Goal: Task Accomplishment & Management: Use online tool/utility

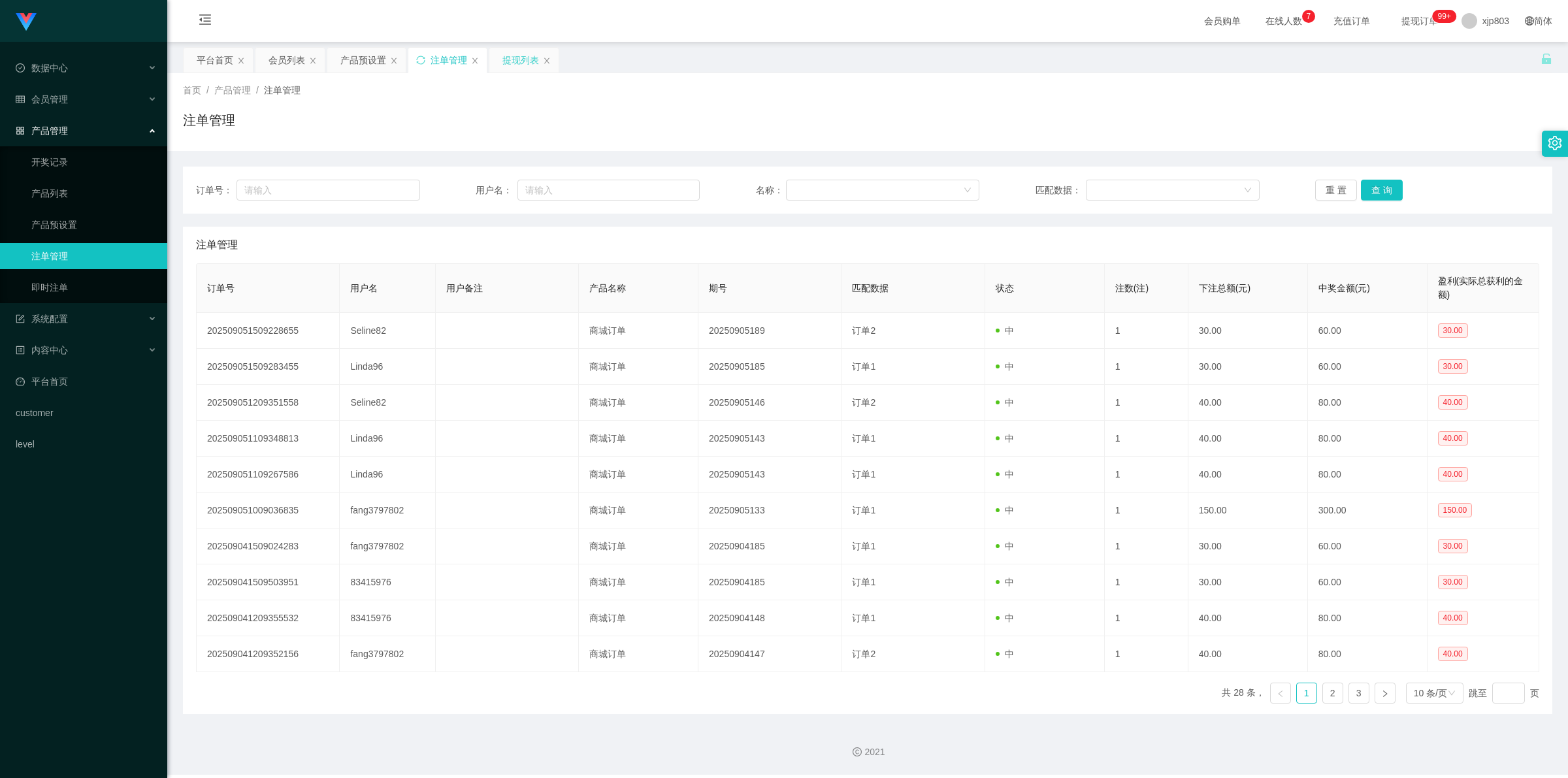
click at [525, 54] on div "提现列表" at bounding box center [520, 60] width 37 height 25
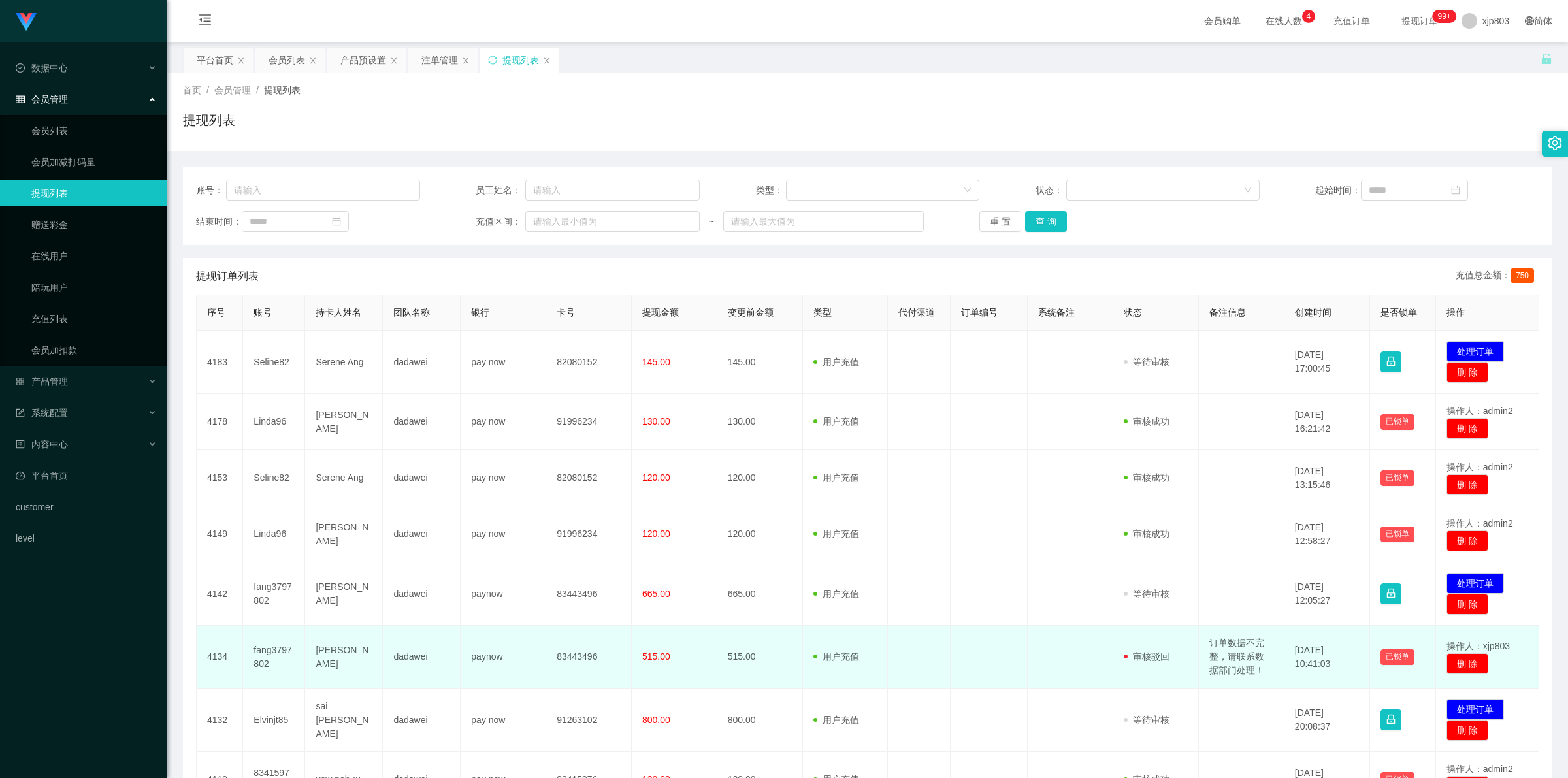
click at [1233, 662] on td "订单数据不完整，请联系数据部门处理！" at bounding box center [1241, 657] width 85 height 63
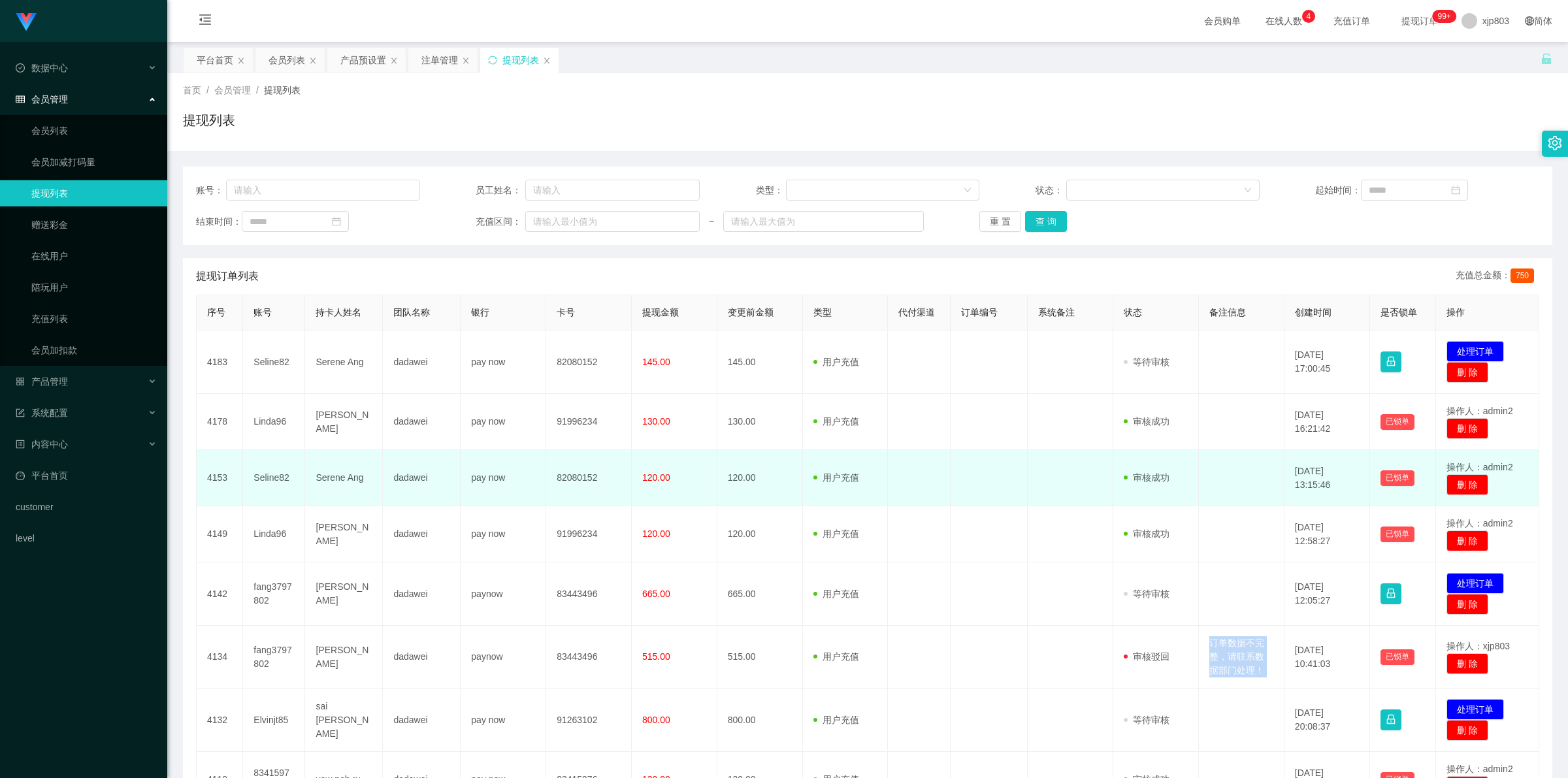
copy td "订单数据不完整，请联系数据部门处理！"
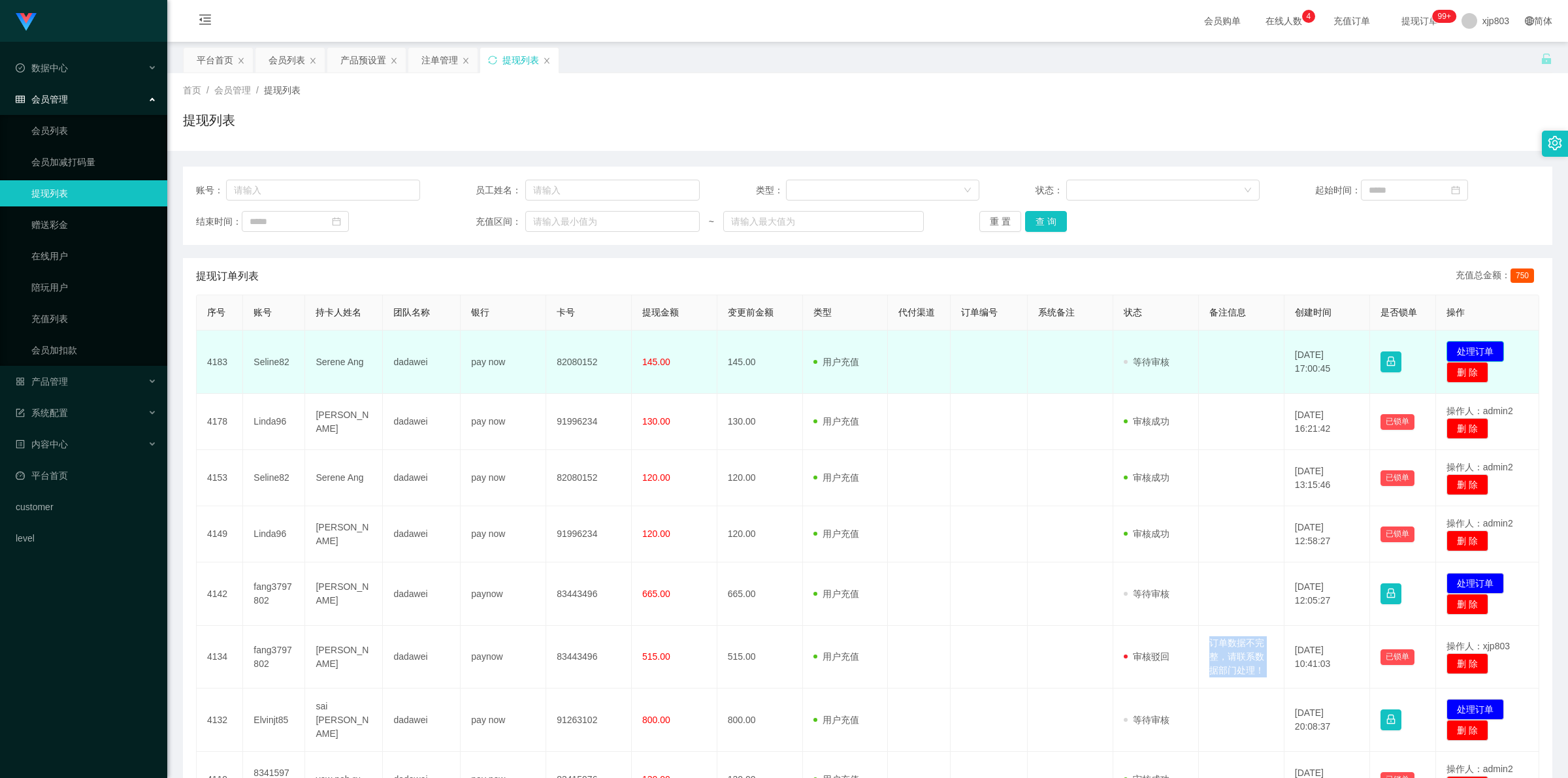
click at [1459, 348] on button "处理订单" at bounding box center [1475, 351] width 58 height 21
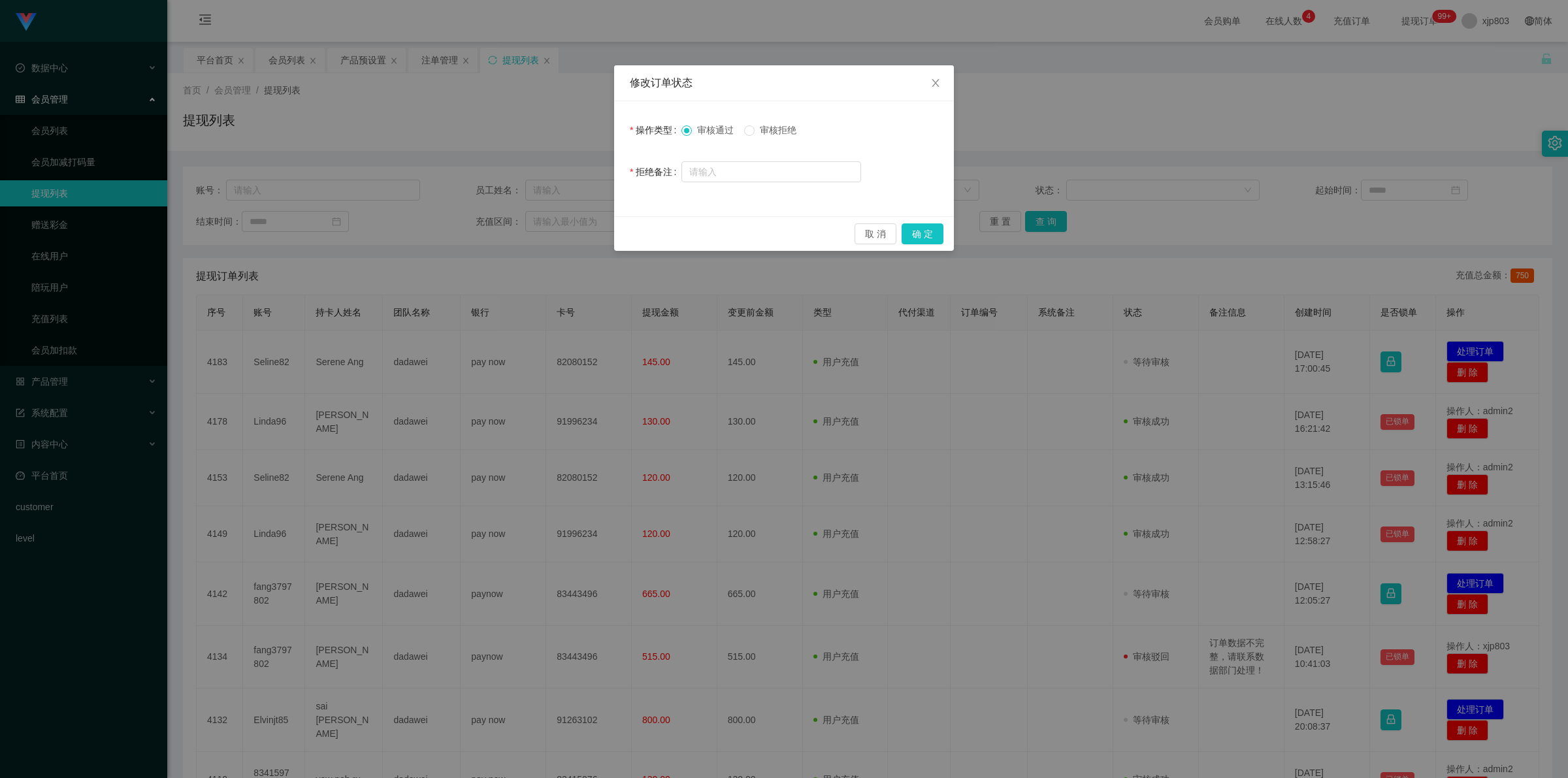
click at [760, 132] on span "审核拒绝" at bounding box center [778, 129] width 47 height 11
click at [738, 165] on input "text" at bounding box center [771, 172] width 180 height 21
paste input "订单数据不完整，请联系数据部门处理！"
click at [736, 173] on input "订单数据不完整，请联系数据部门处理！" at bounding box center [771, 172] width 180 height 21
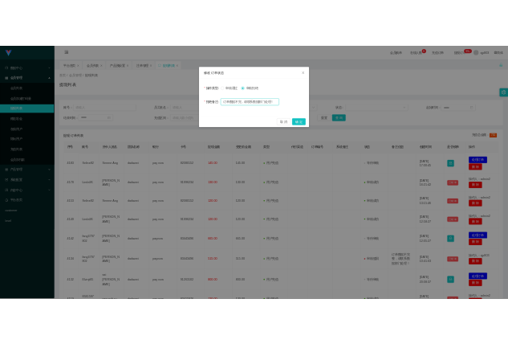
scroll to position [0, 0]
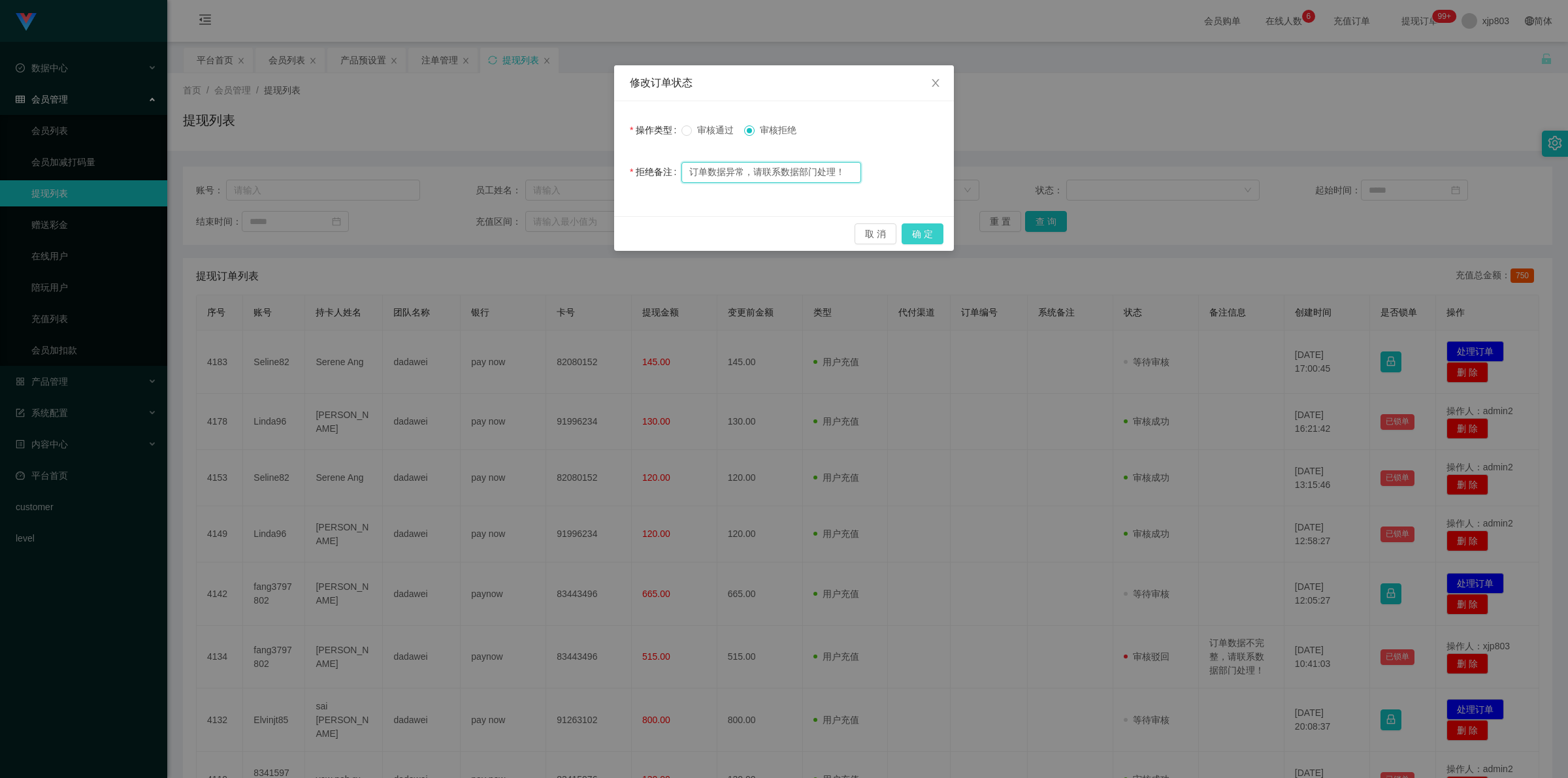
type input "订单数据异常，请联系数据部门处理！"
click at [918, 224] on button "确 定" at bounding box center [922, 234] width 41 height 21
